Goal: Check status: Check status

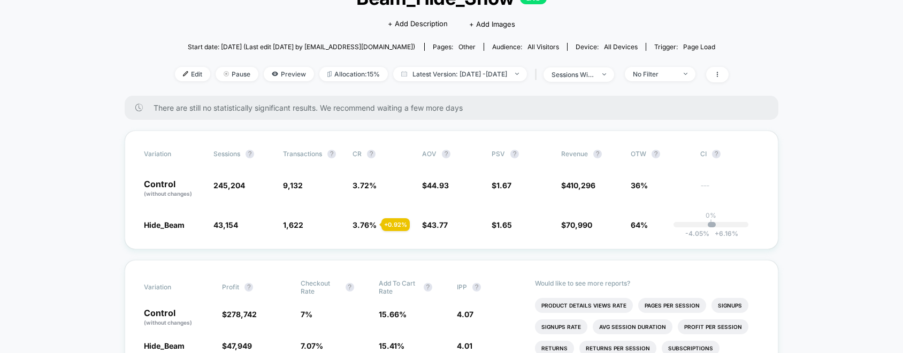
scroll to position [87, 0]
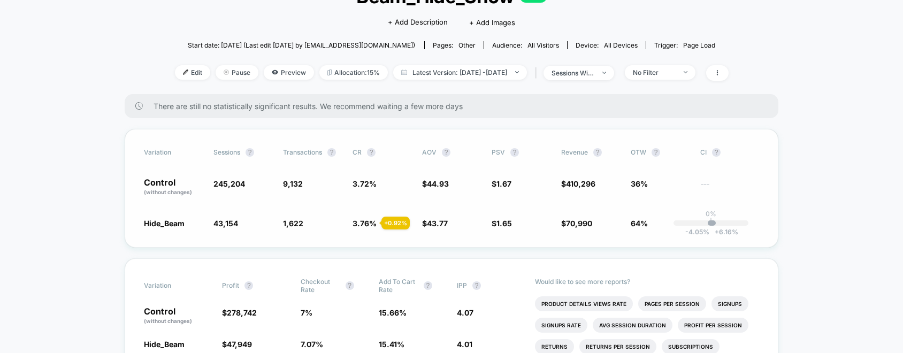
click at [538, 198] on div "Variation Sessions ? Transactions ? CR ? AOV ? PSV ? Revenue ? OTW ? CI ? Contr…" at bounding box center [452, 188] width 654 height 119
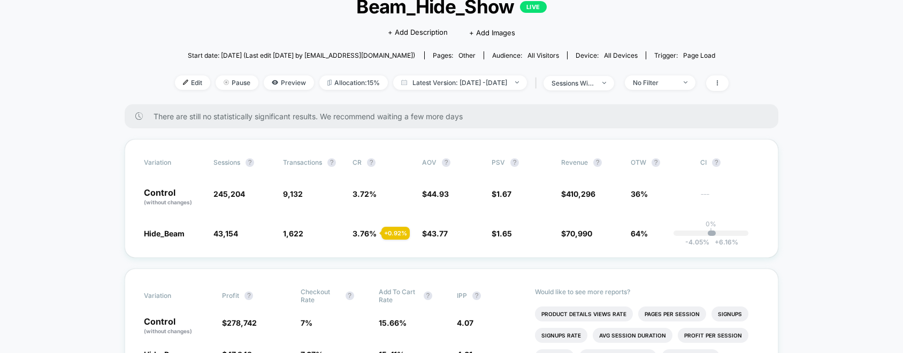
scroll to position [82, 0]
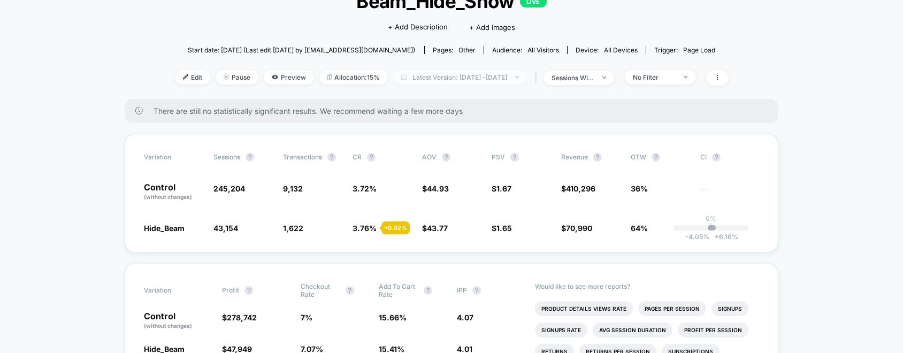
click at [453, 80] on span "Latest Version: [DATE] - [DATE]" at bounding box center [460, 77] width 134 height 14
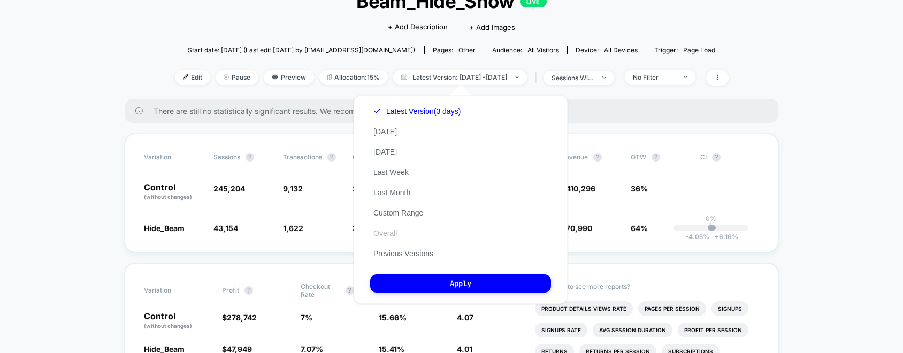
click at [391, 232] on button "Overall" at bounding box center [385, 233] width 30 height 10
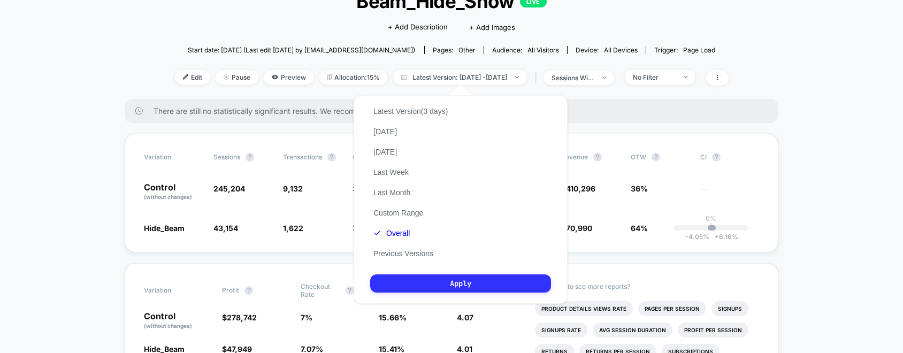
click at [446, 280] on button "Apply" at bounding box center [460, 284] width 181 height 18
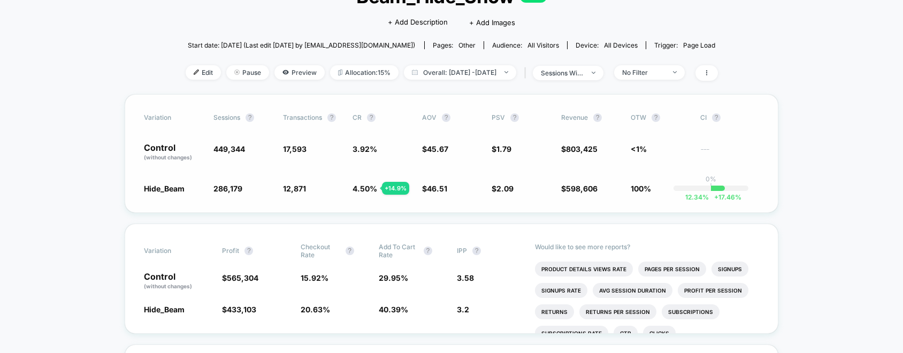
scroll to position [83, 0]
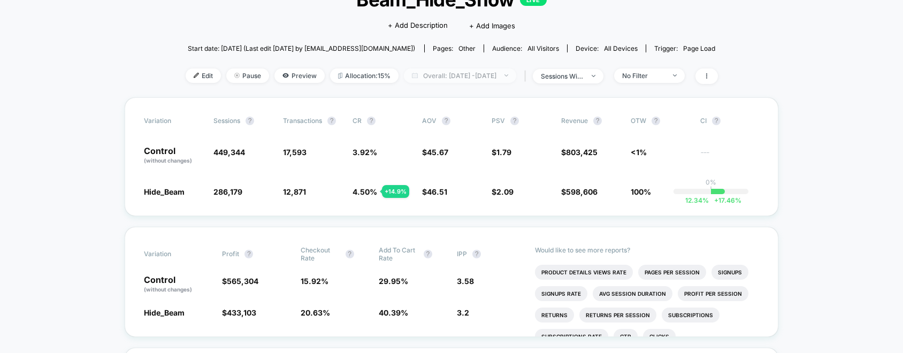
click at [462, 74] on span "Overall: [DATE] - [DATE]" at bounding box center [460, 75] width 112 height 14
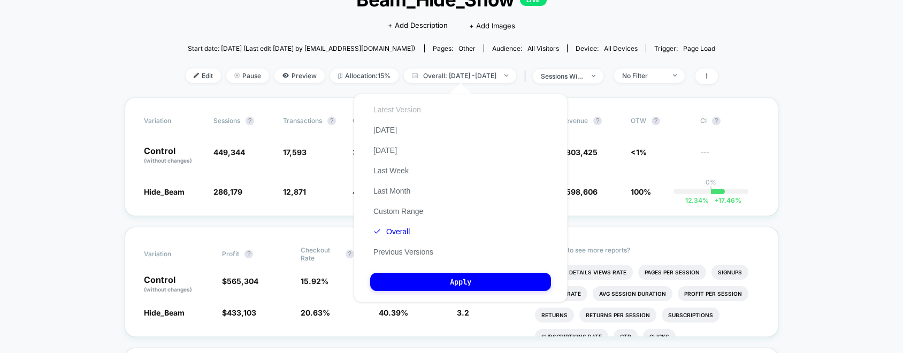
click at [405, 108] on button "Latest Version" at bounding box center [397, 110] width 54 height 10
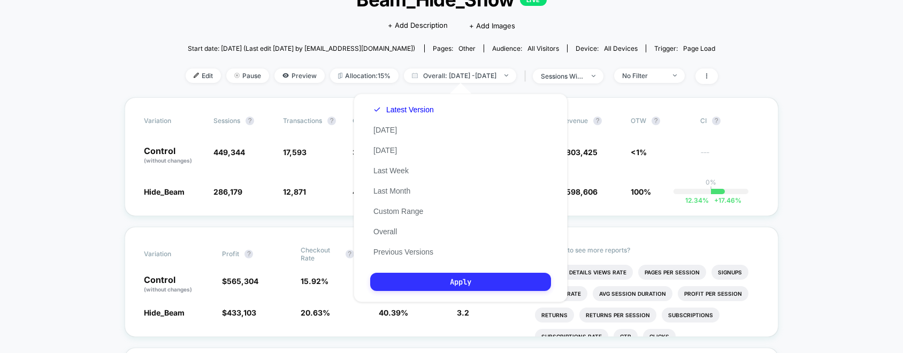
click at [439, 287] on button "Apply" at bounding box center [460, 282] width 181 height 18
